Goal: Task Accomplishment & Management: Manage account settings

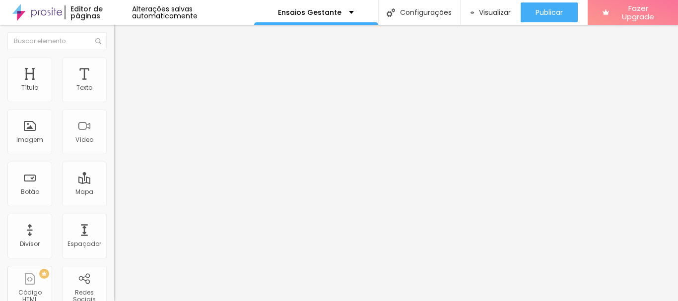
click at [114, 85] on span "Trocar imagem" at bounding box center [141, 81] width 54 height 8
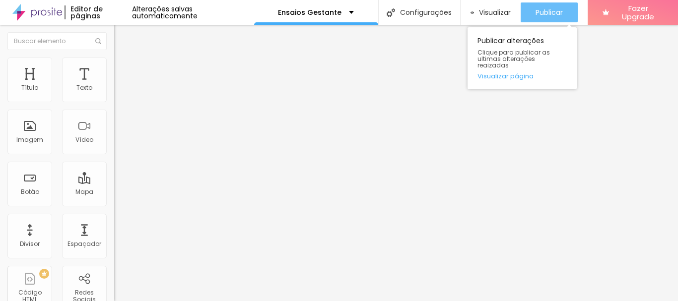
click at [545, 15] on span "Publicar" at bounding box center [548, 12] width 27 height 8
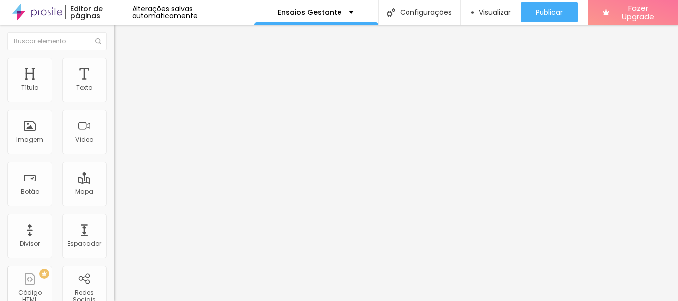
type input "[URL]"
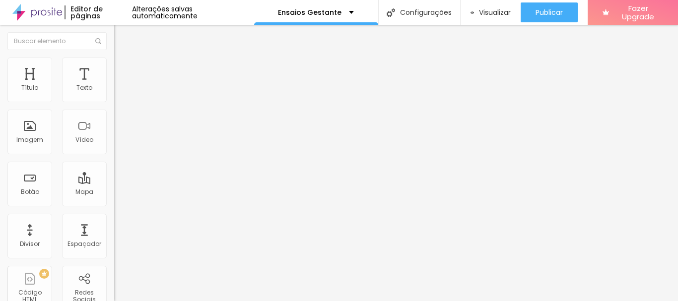
scroll to position [0, 0]
click at [114, 206] on img at bounding box center [117, 209] width 7 height 7
type input "[URL]"
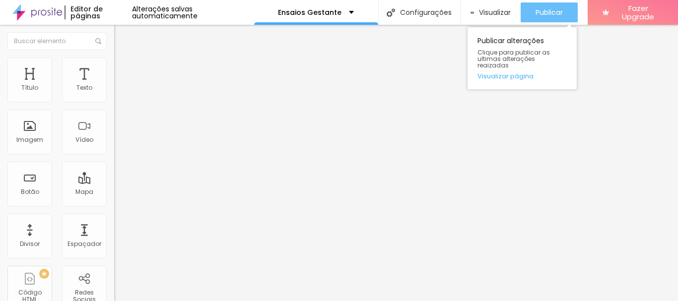
click at [543, 12] on span "Publicar" at bounding box center [548, 12] width 27 height 8
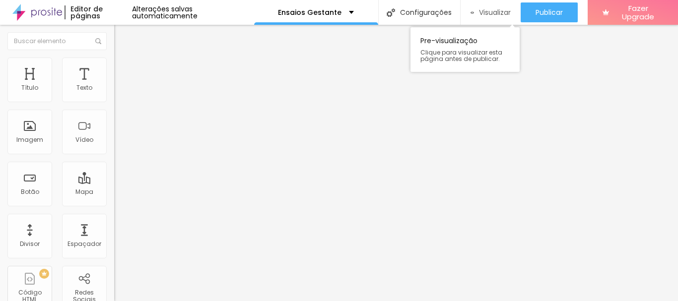
click at [489, 10] on span "Visualizar" at bounding box center [495, 12] width 32 height 8
